Goal: Task Accomplishment & Management: Use online tool/utility

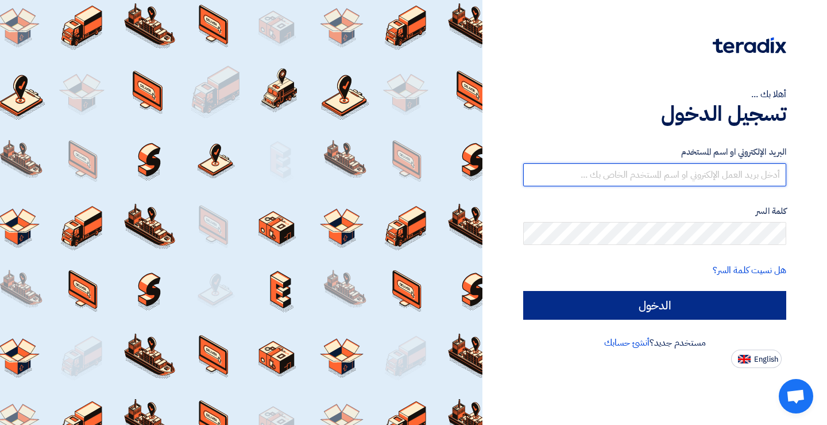
type input "[PERSON_NAME][EMAIL_ADDRESS][DOMAIN_NAME]"
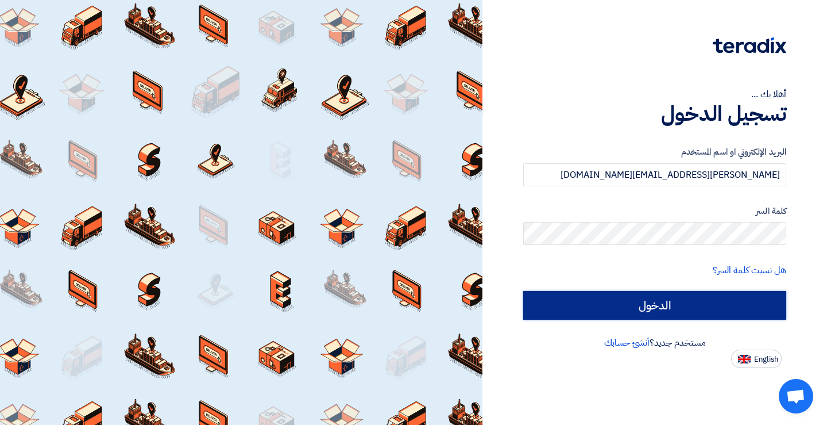
click at [694, 304] on input "الدخول" at bounding box center [654, 305] width 263 height 29
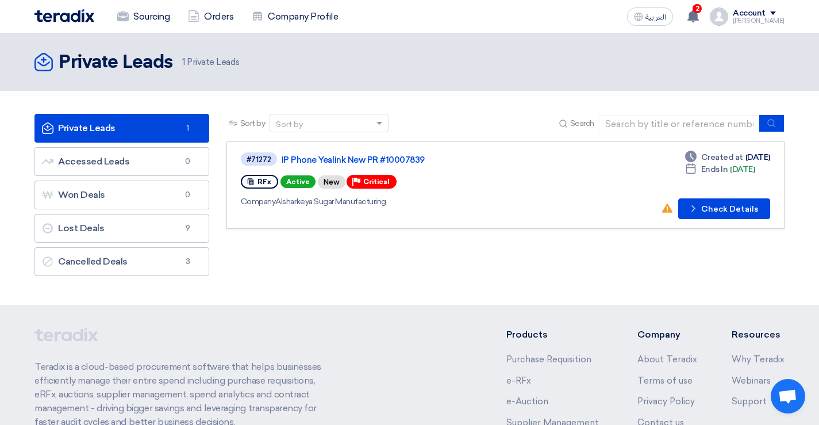
click at [418, 245] on div "Sort by Sort by Search Category Owner Type" at bounding box center [505, 198] width 575 height 168
click at [733, 210] on button "Check details Check Details" at bounding box center [724, 208] width 92 height 21
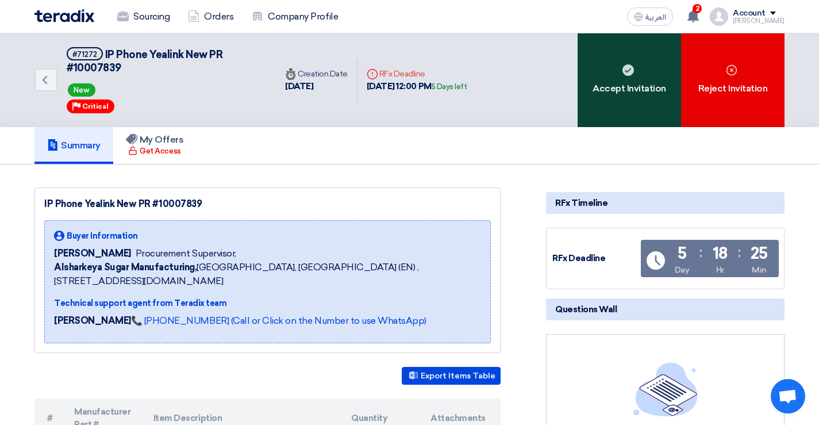
click at [601, 84] on div "Accept Invitation" at bounding box center [628, 80] width 103 height 94
click at [610, 77] on div "Accept Invitation" at bounding box center [628, 80] width 103 height 94
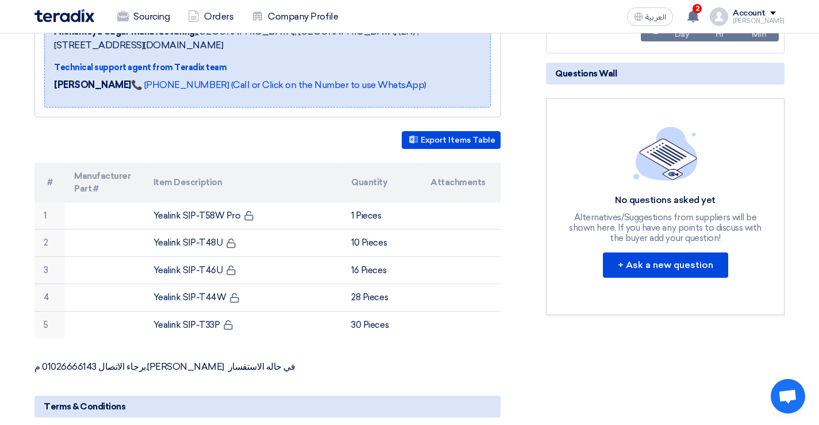
scroll to position [237, 0]
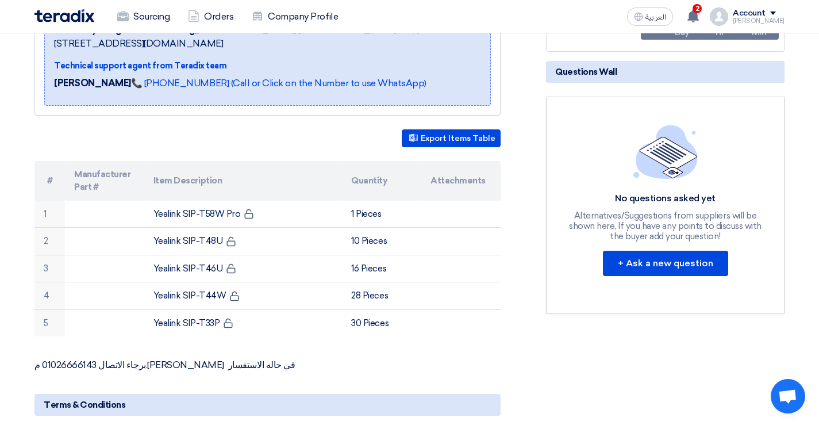
drag, startPoint x: 818, startPoint y: 225, endPoint x: 817, endPoint y: 244, distance: 19.6
click at [817, 244] on section "IP Phone Yealink New PR #10007839 Buyer Information [PERSON_NAME] Procurement S…" at bounding box center [409, 299] width 819 height 745
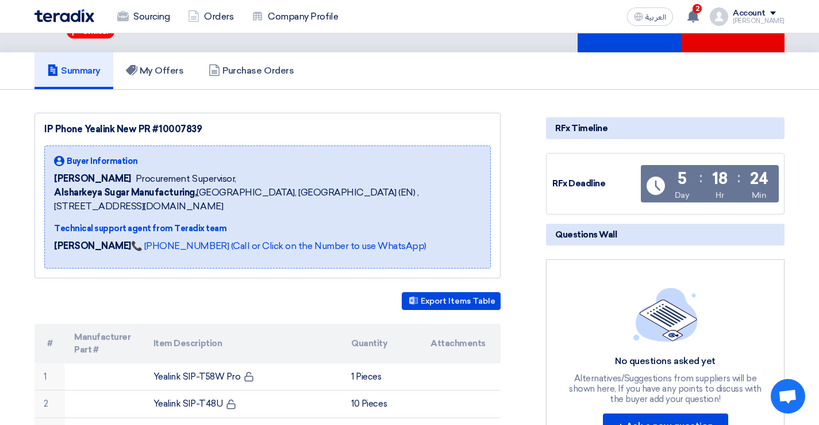
scroll to position [73, 0]
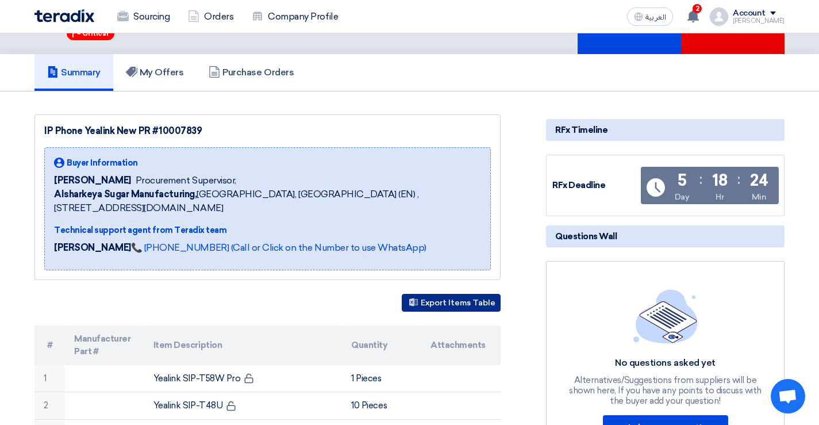
click at [441, 294] on button "Export Items Table" at bounding box center [451, 303] width 99 height 18
